Goal: Task Accomplishment & Management: Manage account settings

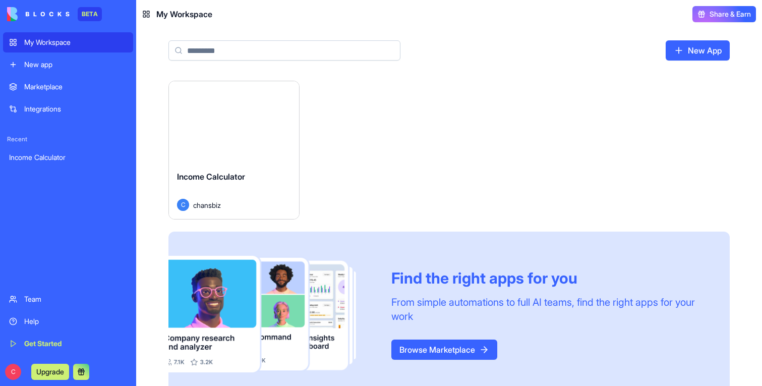
click at [257, 144] on div "Launch" at bounding box center [234, 121] width 130 height 81
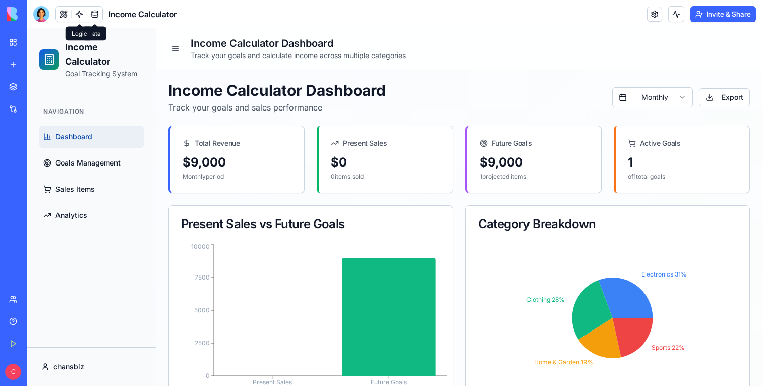
click at [82, 11] on link at bounding box center [79, 14] width 15 height 15
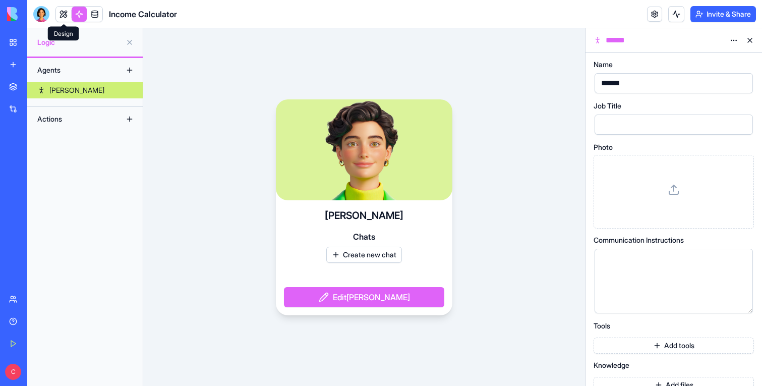
click at [64, 15] on link at bounding box center [63, 14] width 15 height 15
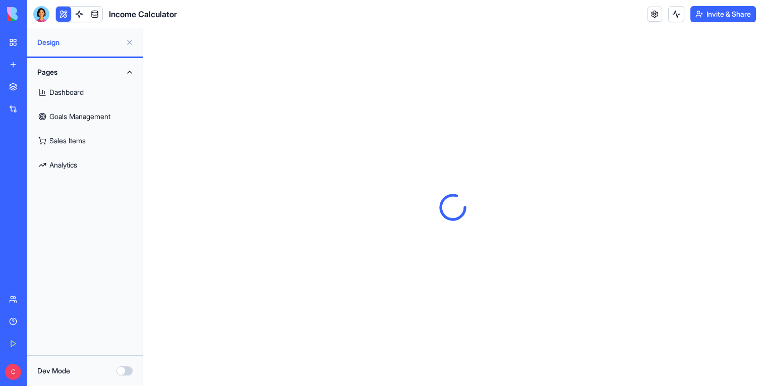
click at [83, 94] on link "Dashboard" at bounding box center [84, 92] width 103 height 24
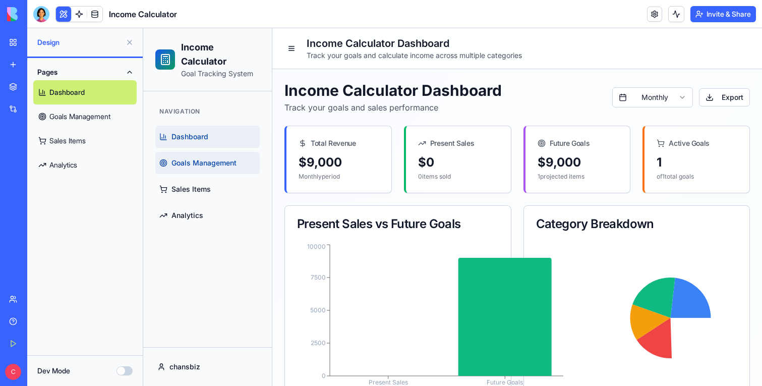
click at [216, 174] on link "Goals Management" at bounding box center [207, 163] width 104 height 22
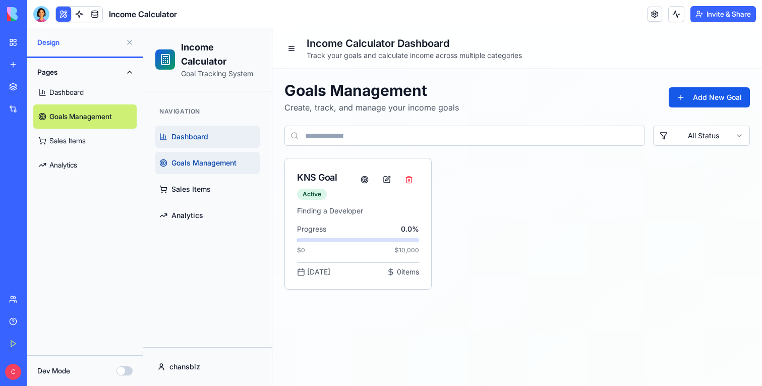
click at [216, 146] on link "Dashboard" at bounding box center [207, 137] width 104 height 22
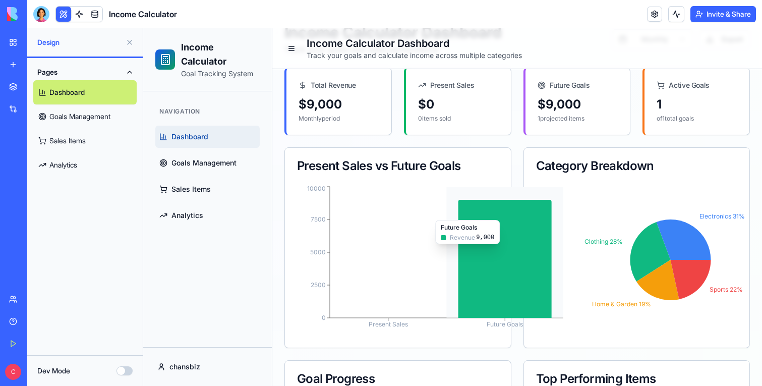
scroll to position [59, 0]
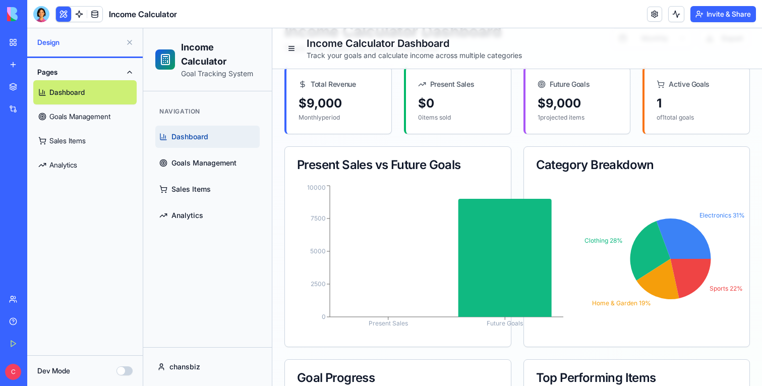
click at [531, 250] on icon at bounding box center [505, 258] width 93 height 118
click at [237, 174] on ul "Dashboard Goals Management Sales Items Analytics" at bounding box center [207, 176] width 104 height 101
click at [220, 166] on span "Goals Management" at bounding box center [204, 163] width 65 height 10
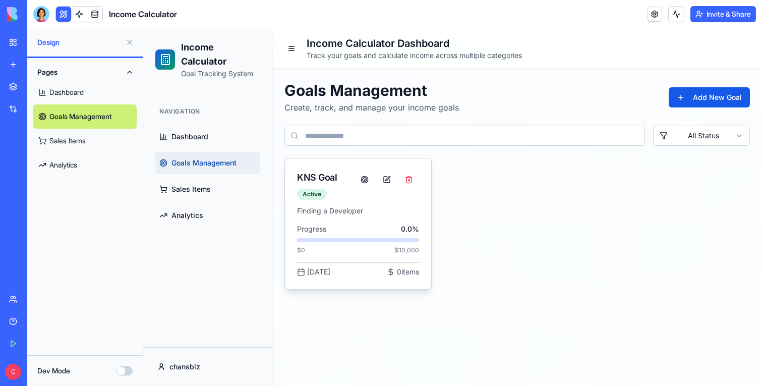
click at [365, 200] on div "KNS Goal Active" at bounding box center [358, 181] width 146 height 47
click at [321, 269] on div "[DATE]" at bounding box center [313, 272] width 33 height 10
click at [391, 168] on div "KNS Goal Active" at bounding box center [358, 181] width 146 height 47
click at [387, 178] on button "button" at bounding box center [387, 180] width 20 height 18
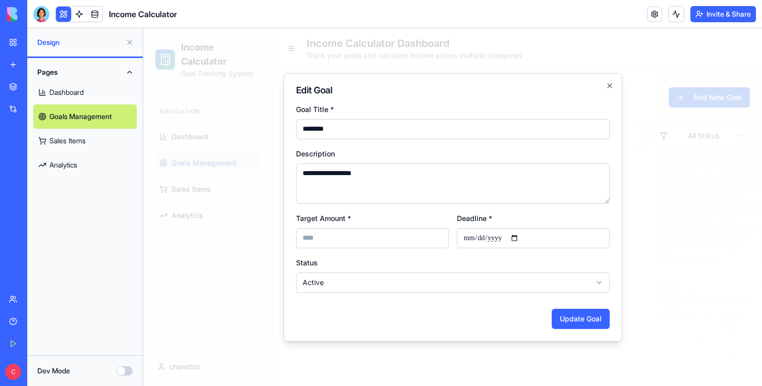
click at [645, 237] on div at bounding box center [452, 207] width 619 height 358
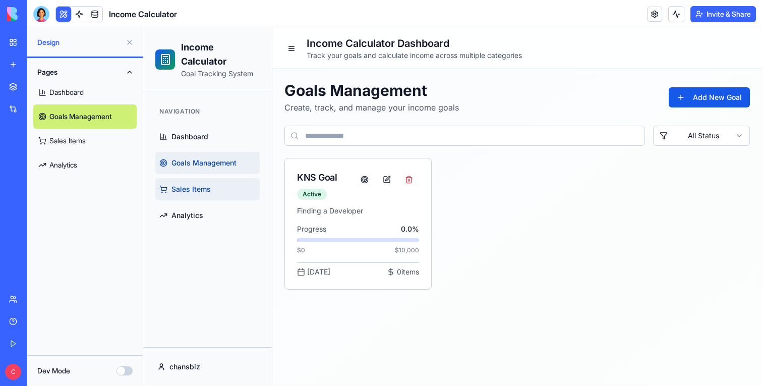
click at [203, 185] on span "Sales Items" at bounding box center [191, 189] width 39 height 10
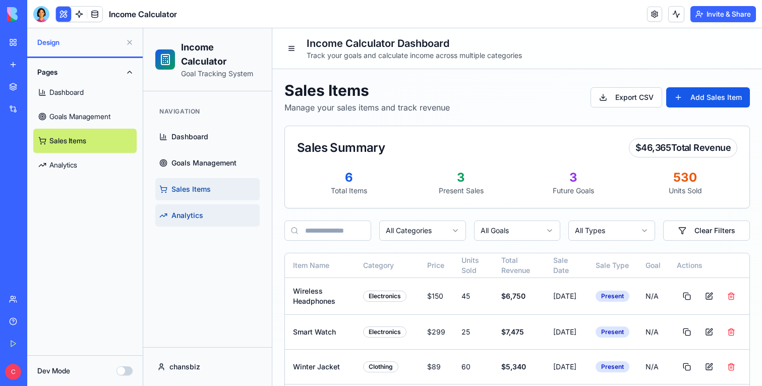
click at [182, 207] on link "Analytics" at bounding box center [207, 215] width 104 height 22
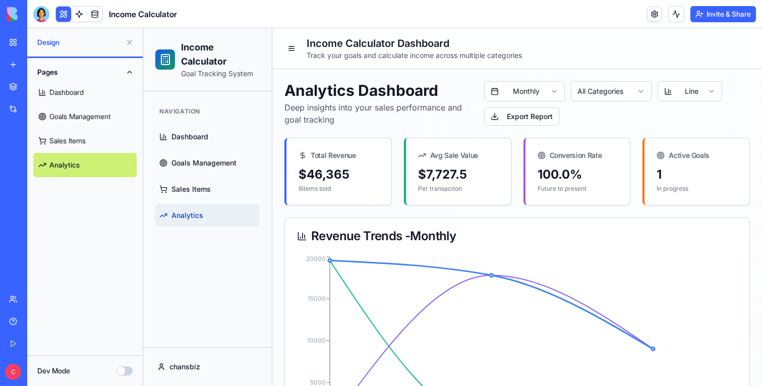
click at [83, 114] on link "Goals Management" at bounding box center [84, 116] width 103 height 24
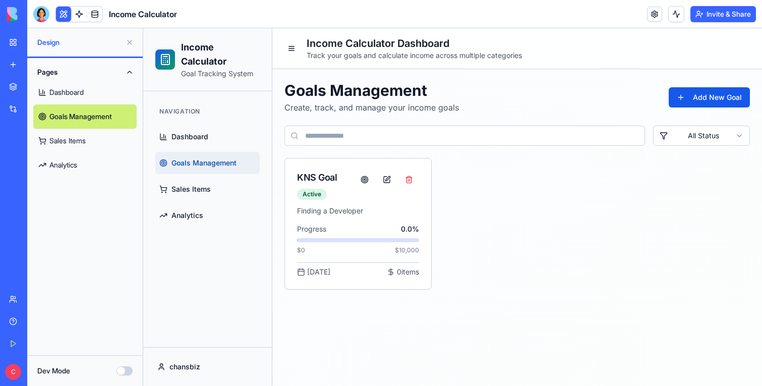
click at [82, 94] on link "Dashboard" at bounding box center [84, 92] width 103 height 24
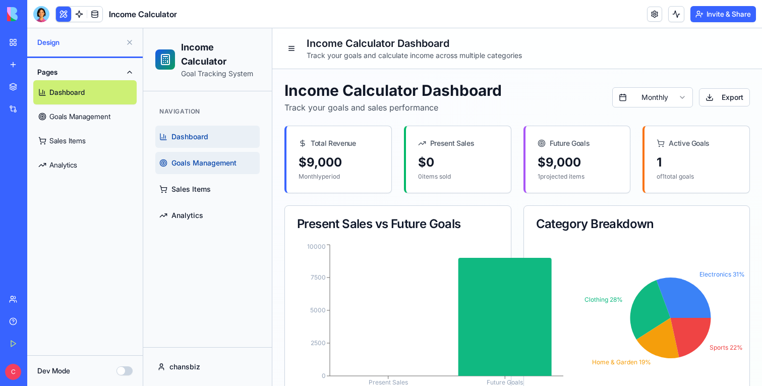
click at [212, 159] on span "Goals Management" at bounding box center [204, 163] width 65 height 10
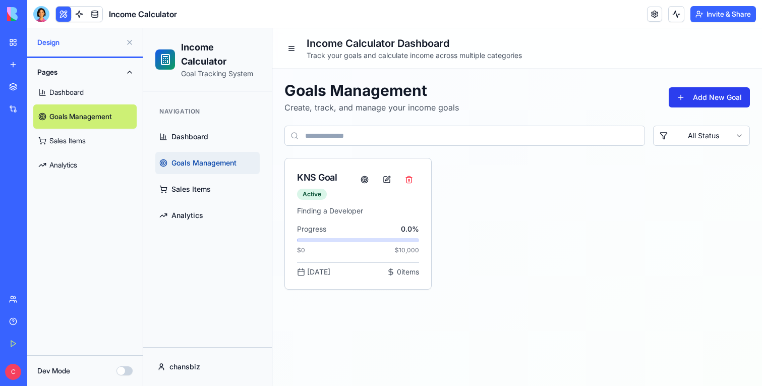
click at [694, 98] on button "Add New Goal" at bounding box center [709, 97] width 81 height 20
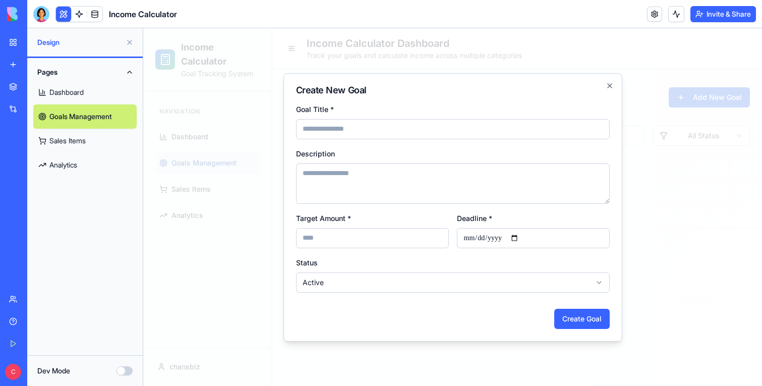
click at [694, 188] on div at bounding box center [452, 207] width 619 height 358
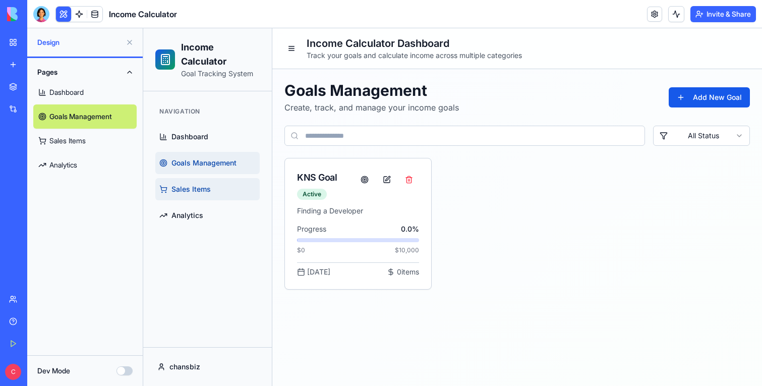
click at [194, 189] on span "Sales Items" at bounding box center [191, 189] width 39 height 10
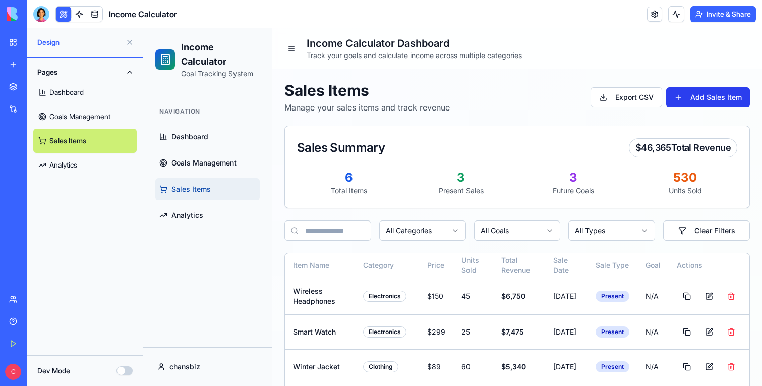
click at [695, 96] on button "Add Sales Item" at bounding box center [709, 97] width 84 height 20
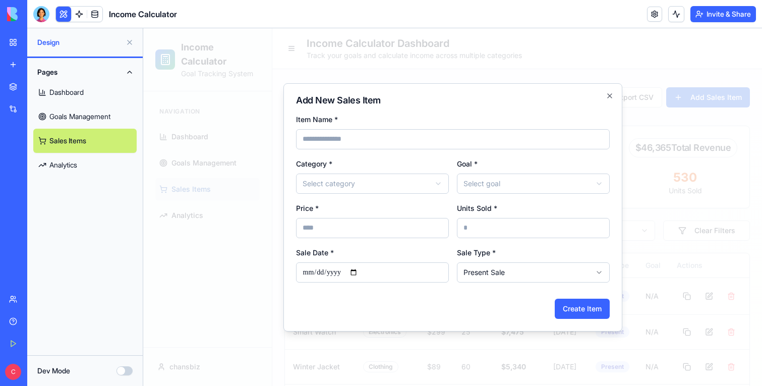
click at [674, 139] on div at bounding box center [452, 207] width 619 height 358
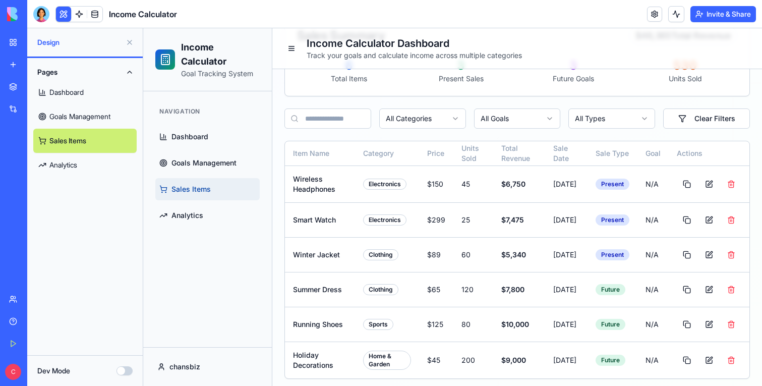
scroll to position [125, 0]
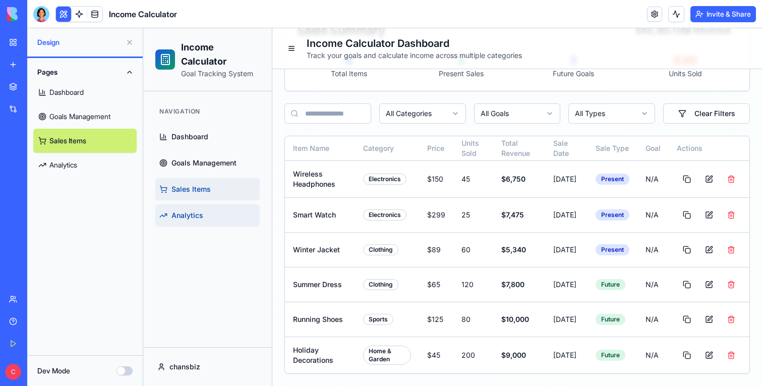
click at [167, 219] on icon at bounding box center [163, 215] width 8 height 8
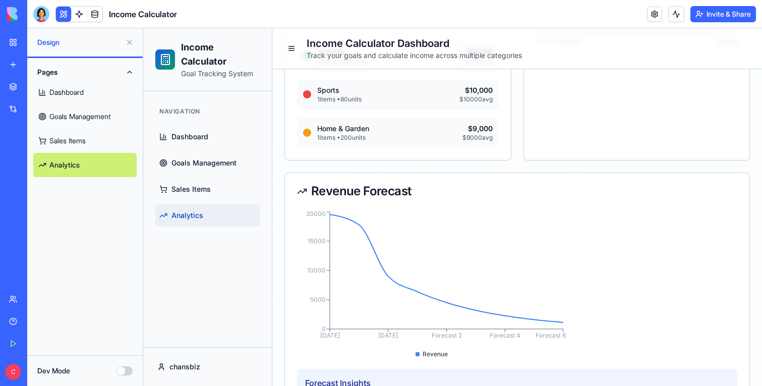
scroll to position [575, 0]
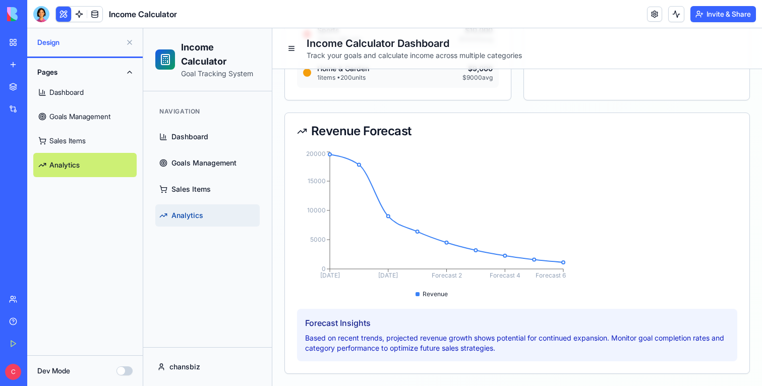
click at [17, 43] on link "My Workspace" at bounding box center [23, 42] width 40 height 20
